Goal: Information Seeking & Learning: Learn about a topic

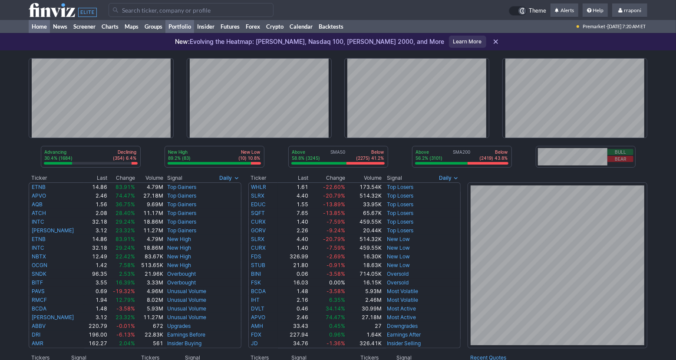
click at [180, 25] on link "Portfolio" at bounding box center [179, 26] width 29 height 13
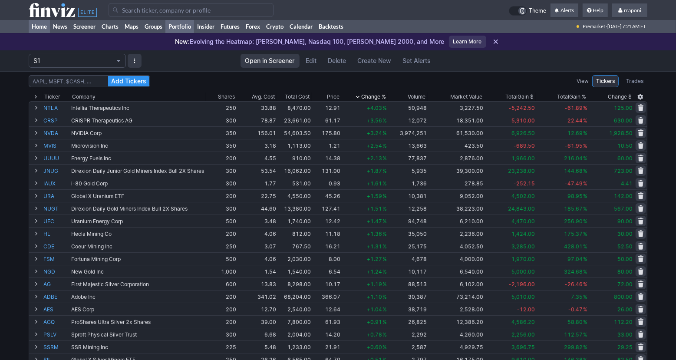
click at [46, 29] on link "Home" at bounding box center [39, 26] width 21 height 13
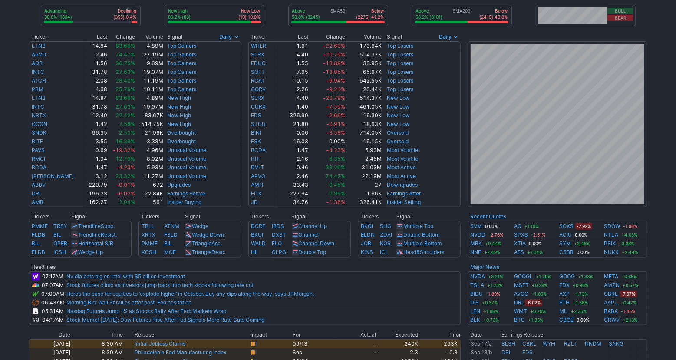
scroll to position [271, 0]
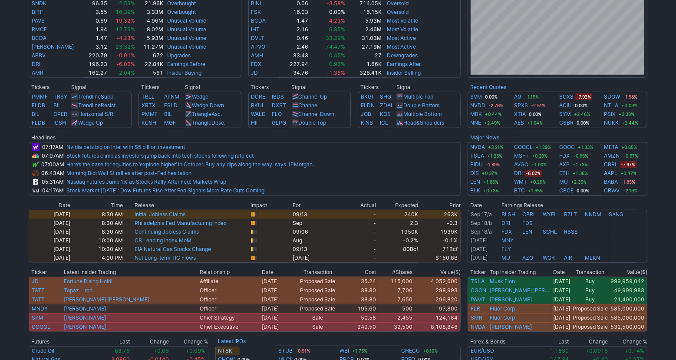
click at [664, 167] on div "Advancing 30.6% (1694) Declining (355) 6.4% New High 89.2% (83) New Low (10) 10…" at bounding box center [338, 94] width 676 height 628
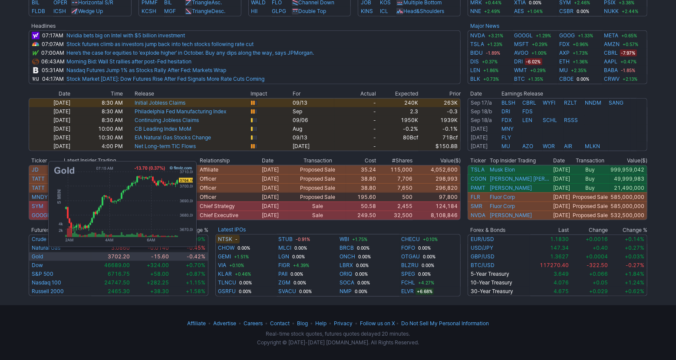
click at [44, 257] on td "Gold" at bounding box center [60, 256] width 63 height 9
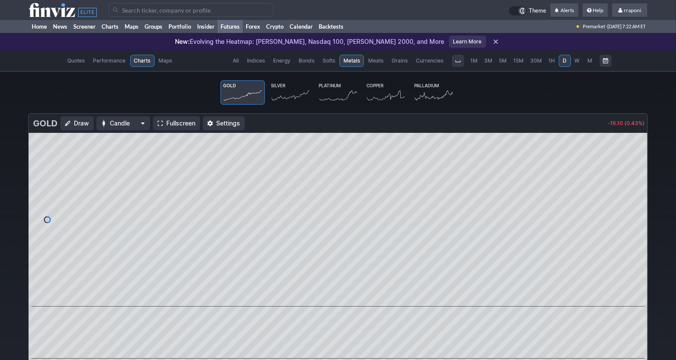
click at [285, 97] on icon at bounding box center [290, 95] width 38 height 12
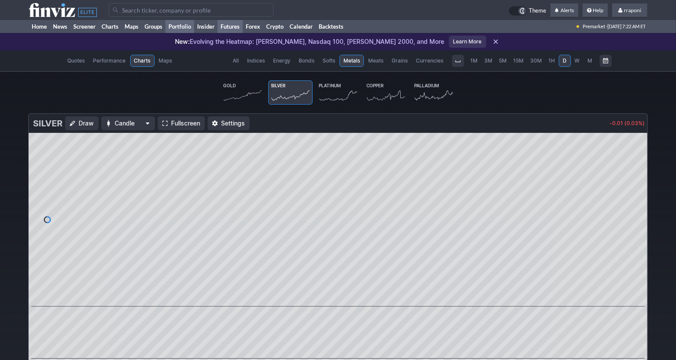
click at [188, 26] on link "Portfolio" at bounding box center [179, 26] width 29 height 13
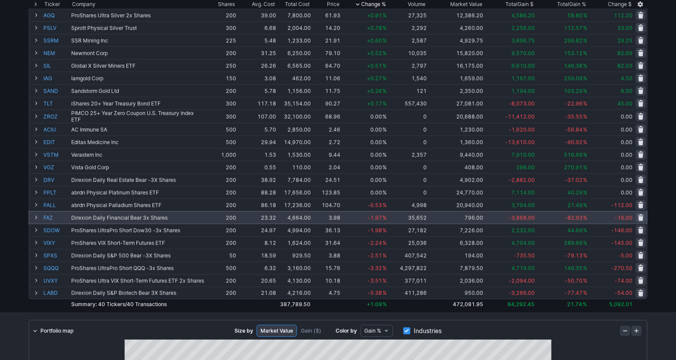
scroll to position [317, 0]
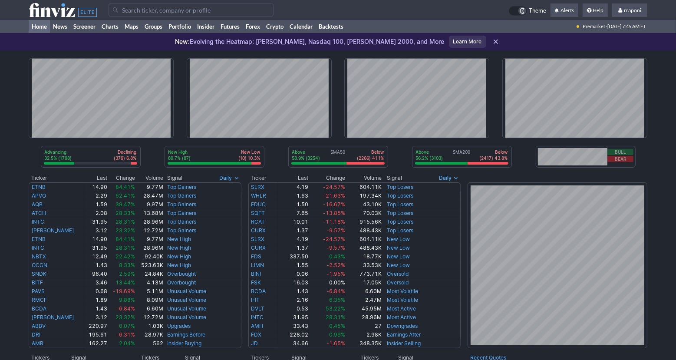
click at [195, 35] on div "New: Evolving the Heatmap: [PERSON_NAME], Nasdaq 100, [PERSON_NAME] 2000, and M…" at bounding box center [338, 41] width 676 height 17
click at [189, 30] on link "Portfolio" at bounding box center [179, 26] width 29 height 13
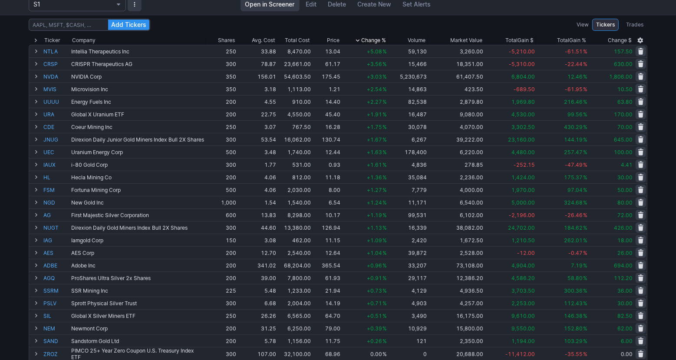
scroll to position [57, 0]
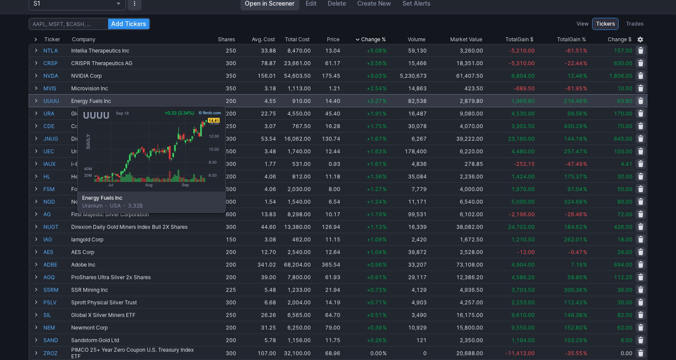
click at [56, 102] on link "UUUU" at bounding box center [56, 101] width 26 height 12
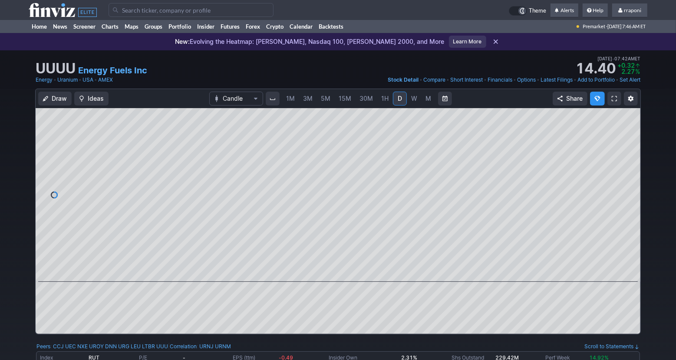
click at [426, 101] on span "M" at bounding box center [429, 98] width 6 height 7
click at [86, 28] on link "Screener" at bounding box center [84, 26] width 28 height 13
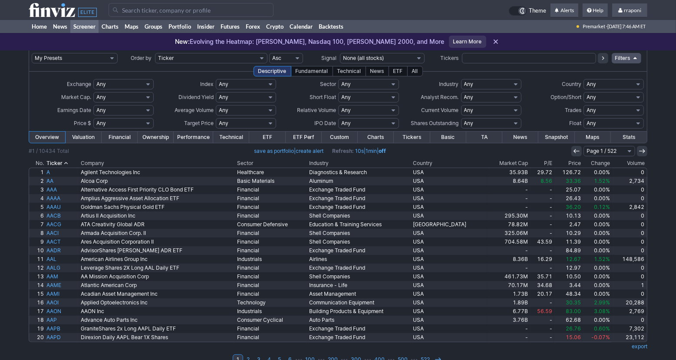
click at [515, 84] on select "Any Stocks only (ex-Funds) Exchange Traded Fund Advertising Agencies Aerospace …" at bounding box center [491, 84] width 60 height 10
select select "uranium"
click at [461, 79] on select "Any Stocks only (ex-Funds) Exchange Traded Fund Advertising Agencies Aerospace …" at bounding box center [491, 84] width 60 height 10
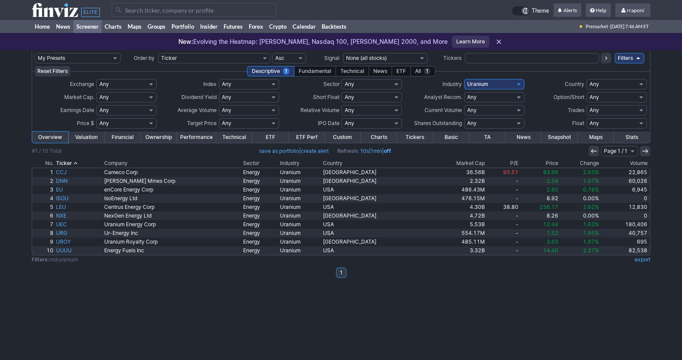
click at [646, 162] on th "Volume" at bounding box center [626, 163] width 50 height 9
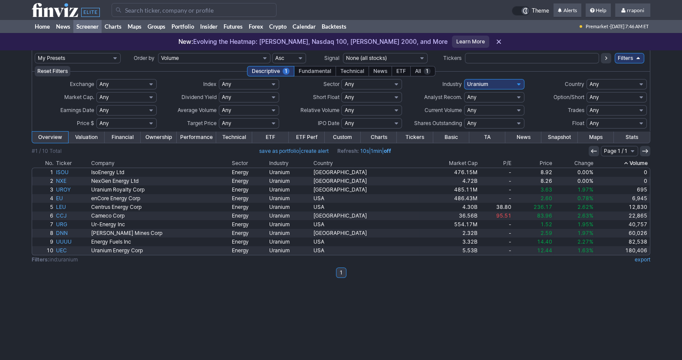
click at [646, 162] on th "Volume" at bounding box center [623, 163] width 56 height 9
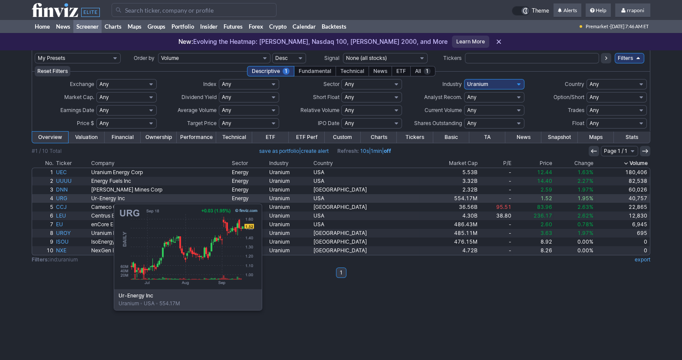
click at [70, 199] on link "URG" at bounding box center [72, 198] width 35 height 9
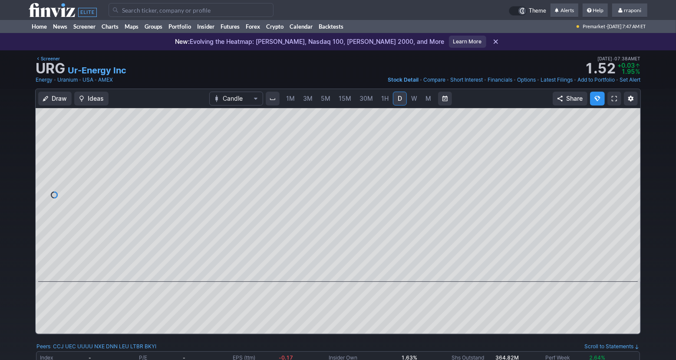
click at [411, 97] on span "W" at bounding box center [414, 98] width 6 height 7
click at [420, 98] on div "1M 3M 5M 15M 30M 1H D W M" at bounding box center [358, 99] width 155 height 16
click at [424, 102] on link "M" at bounding box center [429, 99] width 14 height 14
click at [329, 272] on span at bounding box center [329, 269] width 11 height 7
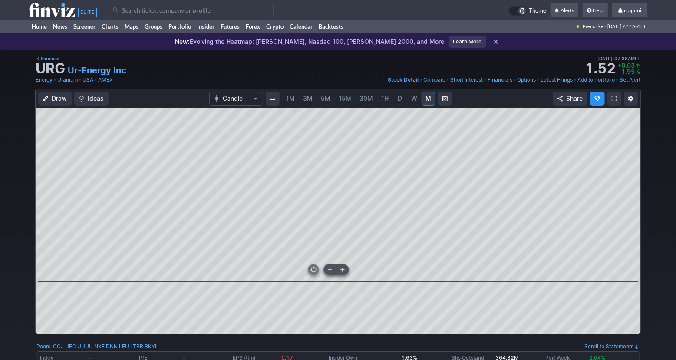
click at [329, 272] on span at bounding box center [329, 269] width 11 height 7
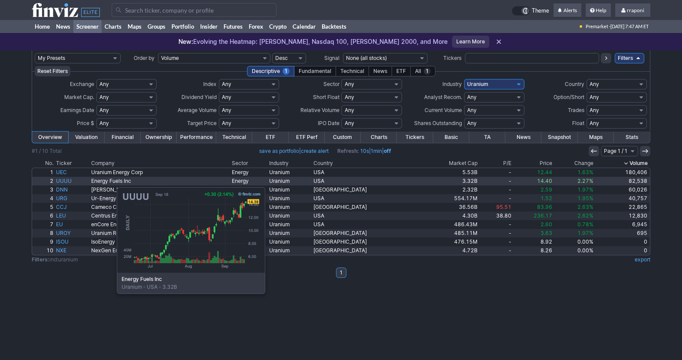
click at [73, 183] on link "UUUU" at bounding box center [72, 181] width 35 height 9
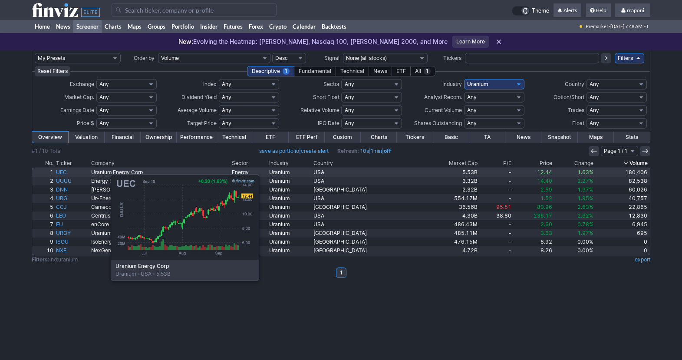
click at [67, 170] on link "UEC" at bounding box center [72, 172] width 35 height 9
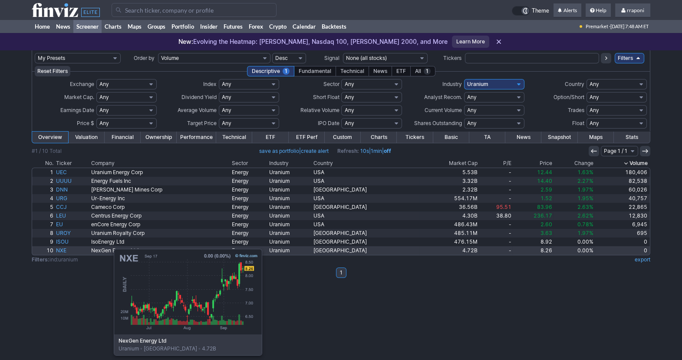
click at [70, 251] on link "NXE" at bounding box center [72, 250] width 35 height 9
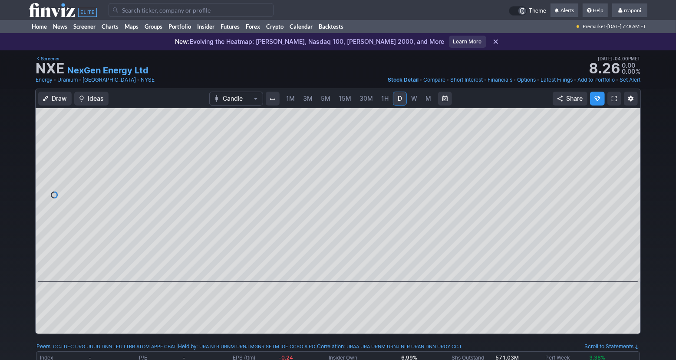
click at [428, 98] on span "M" at bounding box center [429, 98] width 6 height 7
click at [45, 26] on link "Home" at bounding box center [39, 26] width 21 height 13
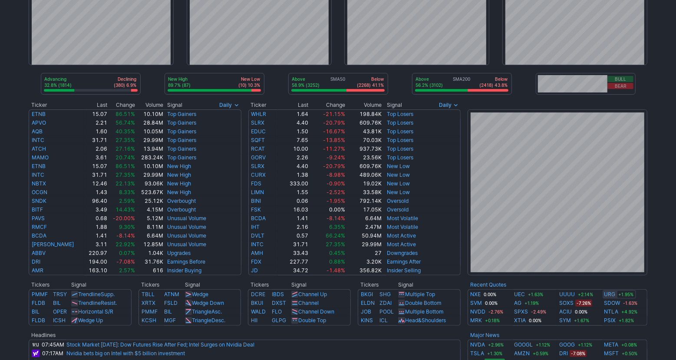
scroll to position [159, 0]
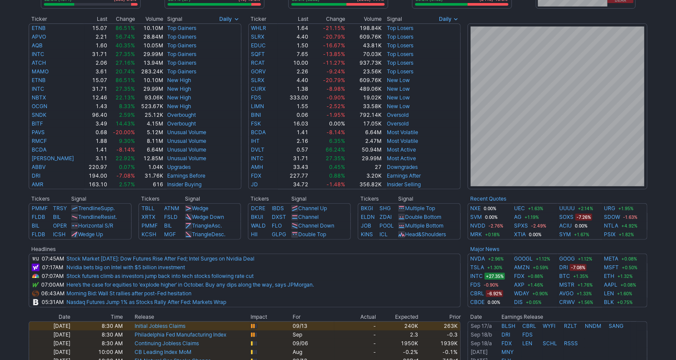
click at [669, 253] on div "Advancing 32.8% (1814) Declining (380) 6.9% New High 89.7% (87) New Low (10) 10…" at bounding box center [338, 205] width 676 height 628
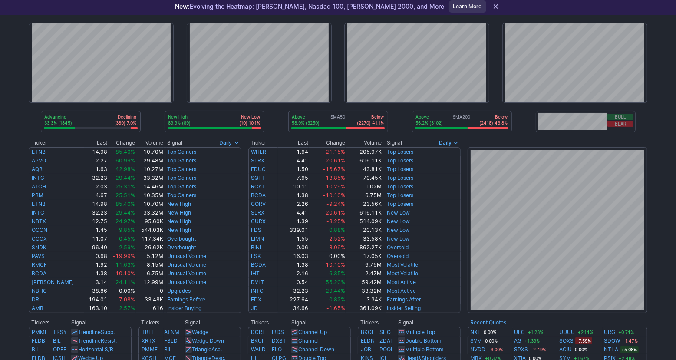
scroll to position [0, 0]
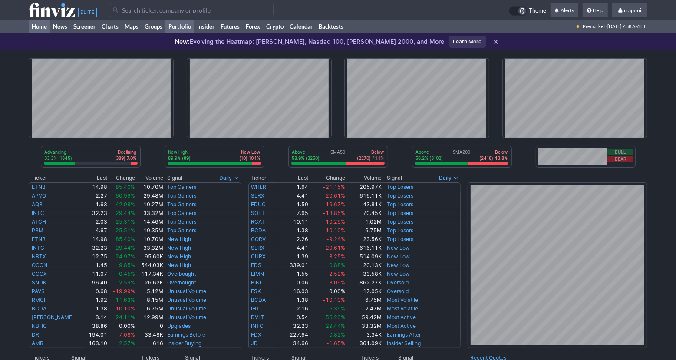
click at [191, 26] on link "Portfolio" at bounding box center [179, 26] width 29 height 13
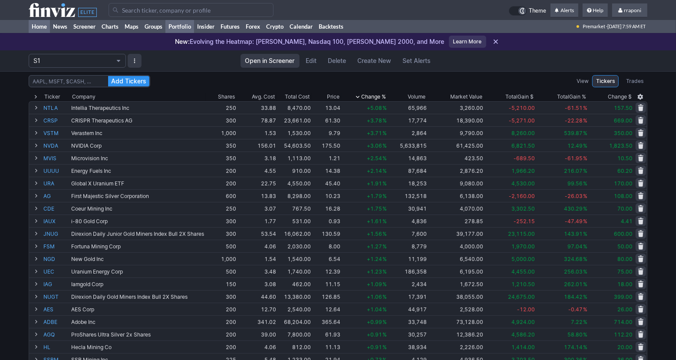
click at [46, 29] on link "Home" at bounding box center [39, 26] width 21 height 13
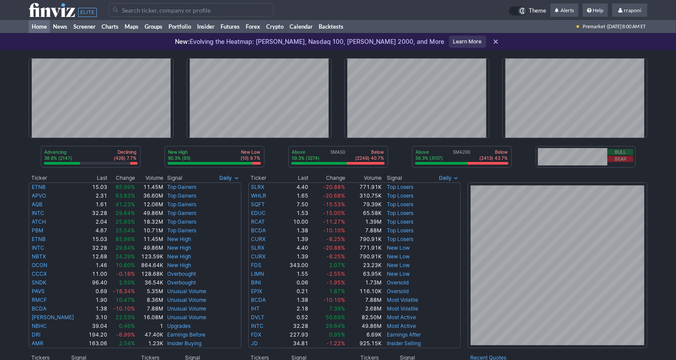
click at [661, 182] on div "Advancing 38.8% (2147) Declining (426) 7.7% New High 90.3% (93) New Low (10) 9.…" at bounding box center [338, 364] width 676 height 628
